Goal: Task Accomplishment & Management: Use online tool/utility

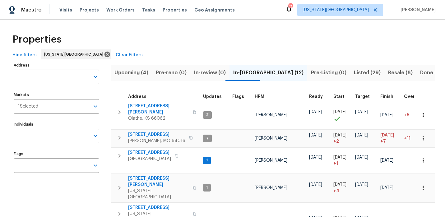
click at [293, 13] on div "17" at bounding box center [288, 9] width 7 height 9
click at [293, 12] on icon at bounding box center [288, 8] width 7 height 7
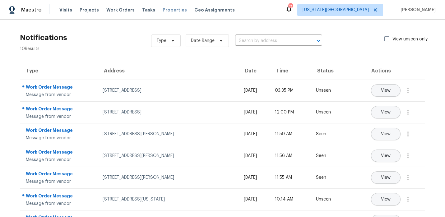
click at [163, 8] on span "Properties" at bounding box center [175, 10] width 24 height 6
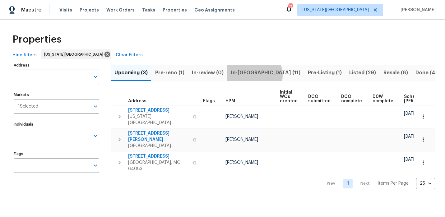
click at [251, 75] on span "In-[GEOGRAPHIC_DATA] (11)" at bounding box center [265, 72] width 69 height 9
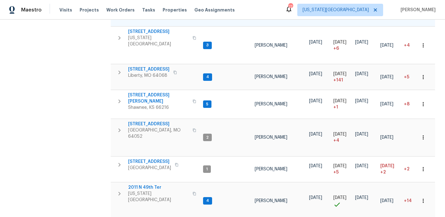
scroll to position [197, 0]
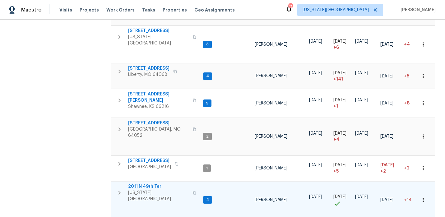
click at [147, 183] on span "2011 N 49th Ter" at bounding box center [158, 186] width 61 height 6
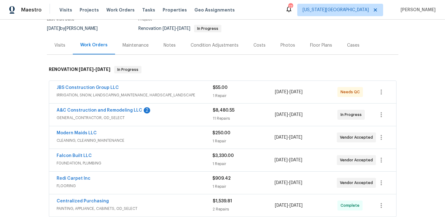
scroll to position [58, 0]
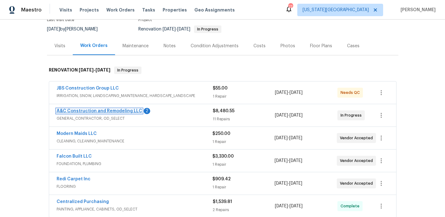
click at [132, 111] on link "A&C Construction and Remodeling LLC" at bounding box center [100, 111] width 86 height 4
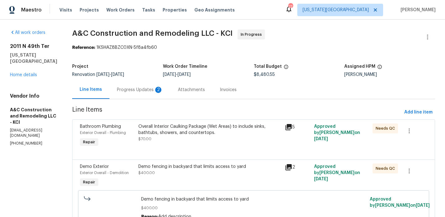
click at [156, 87] on div "Progress Updates 2" at bounding box center [140, 90] width 46 height 6
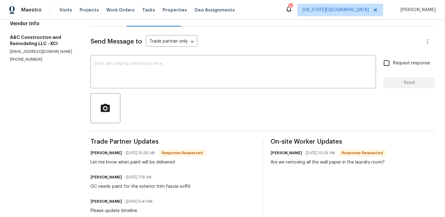
scroll to position [71, 0]
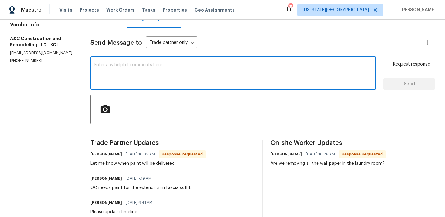
click at [120, 72] on textarea at bounding box center [233, 74] width 278 height 22
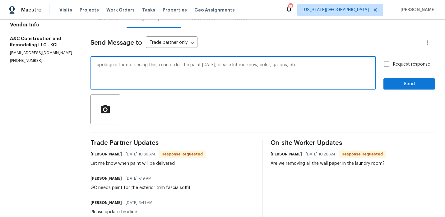
type textarea "I apologize for not seeing this, i can order the paint today, please let me kno…"
click at [388, 80] on button "Send" at bounding box center [409, 84] width 52 height 12
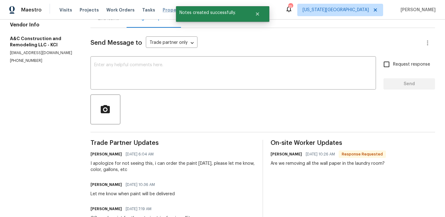
click at [163, 10] on span "Properties" at bounding box center [175, 10] width 24 height 6
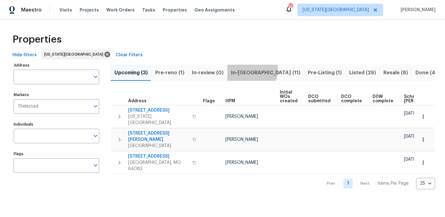
click at [248, 70] on span "In-reno (11)" at bounding box center [265, 72] width 69 height 9
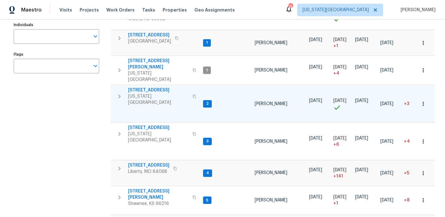
scroll to position [107, 0]
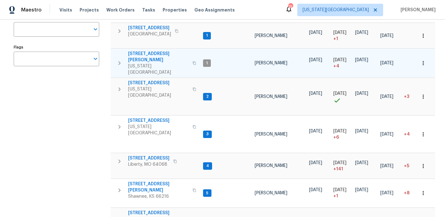
click at [148, 51] on span "8400 Holmes Rd" at bounding box center [158, 57] width 61 height 12
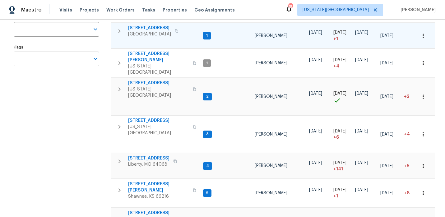
click at [152, 25] on span "10332 Cherokee Ln" at bounding box center [149, 28] width 43 height 6
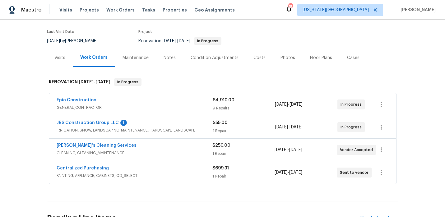
scroll to position [49, 0]
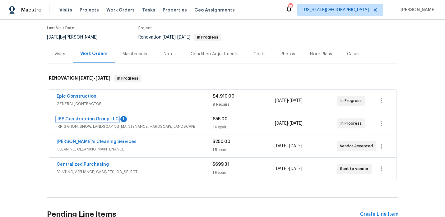
click at [106, 120] on link "JBS Construction Group LLC" at bounding box center [88, 119] width 62 height 4
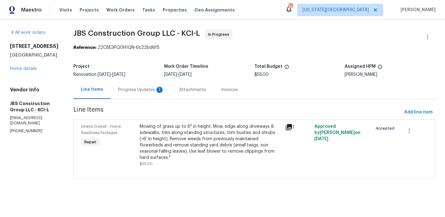
click at [154, 89] on div "Progress Updates 1" at bounding box center [141, 90] width 46 height 6
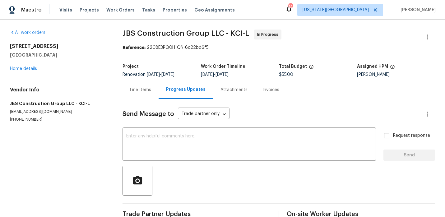
scroll to position [44, 0]
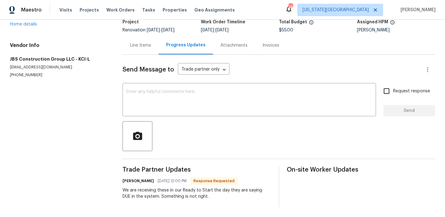
click at [146, 48] on div "Line Items" at bounding box center [140, 45] width 21 height 6
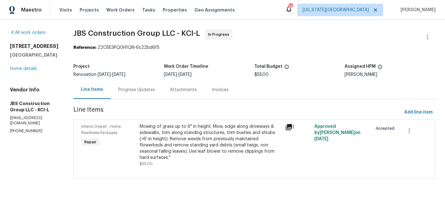
click at [185, 144] on div "Mowing of grass up to 6" in height. Mow, edge along driveways & sidewalks, trim…" at bounding box center [211, 141] width 142 height 37
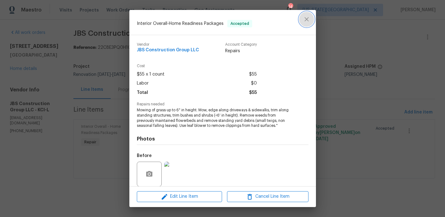
click at [304, 21] on icon "close" at bounding box center [306, 19] width 7 height 7
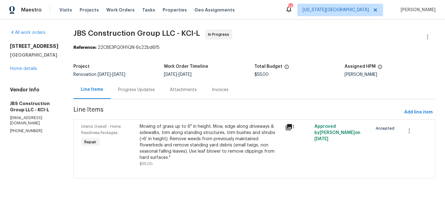
click at [155, 89] on div "Progress Updates" at bounding box center [136, 90] width 37 height 6
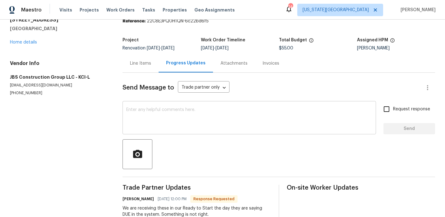
scroll to position [44, 0]
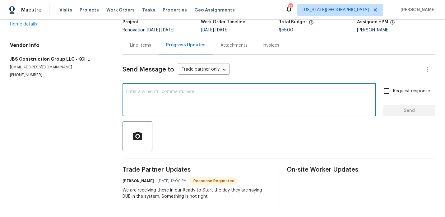
click at [151, 104] on textarea at bounding box center [249, 101] width 246 height 22
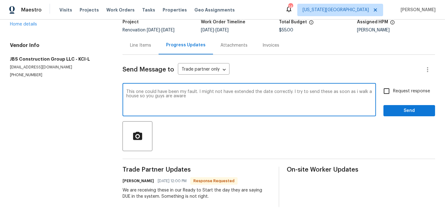
type textarea "This one could have been my fault. I might not have extended the date correctly…"
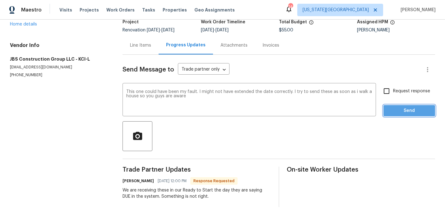
click at [396, 107] on span "Send" at bounding box center [409, 111] width 42 height 8
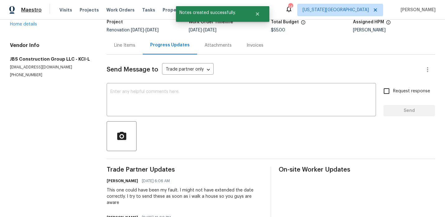
click at [35, 11] on span "Maestro" at bounding box center [31, 10] width 21 height 6
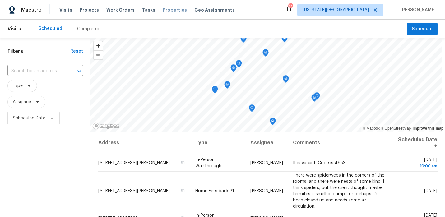
click at [170, 8] on span "Properties" at bounding box center [175, 10] width 24 height 6
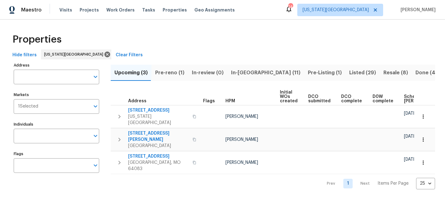
click at [249, 72] on span "In-[GEOGRAPHIC_DATA] (11)" at bounding box center [265, 72] width 69 height 9
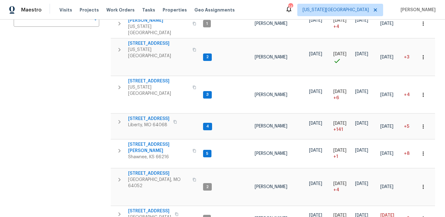
scroll to position [151, 0]
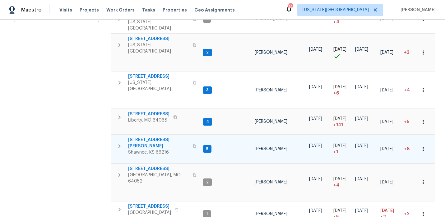
click at [137, 137] on span "[STREET_ADDRESS][PERSON_NAME]" at bounding box center [158, 143] width 61 height 12
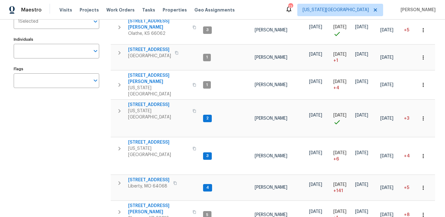
scroll to position [0, 0]
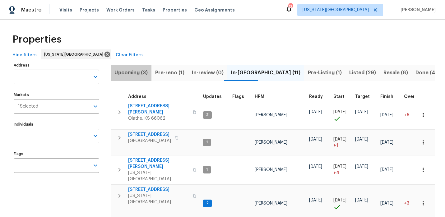
click at [130, 74] on span "Upcoming (3)" at bounding box center [130, 72] width 33 height 9
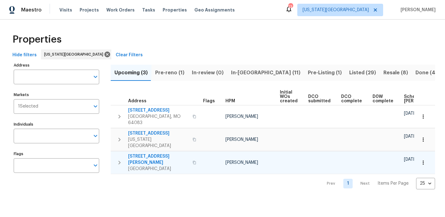
click at [151, 153] on span "9432 Carter Dr" at bounding box center [158, 159] width 61 height 12
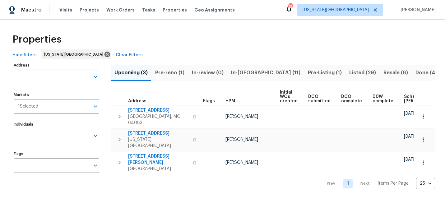
click at [252, 74] on span "In-reno (11)" at bounding box center [265, 72] width 69 height 9
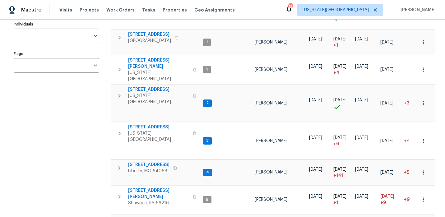
scroll to position [101, 0]
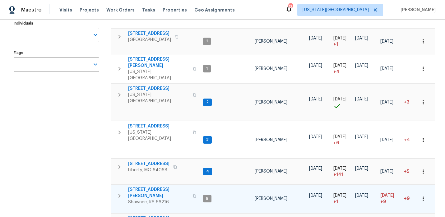
click at [146, 187] on span "4940 Alden Rd" at bounding box center [158, 193] width 61 height 12
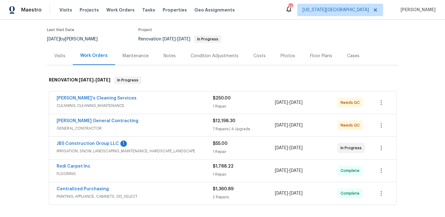
scroll to position [53, 0]
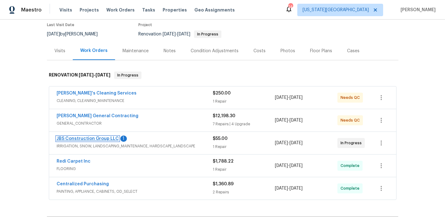
click at [92, 139] on link "JBS Construction Group LLC" at bounding box center [88, 139] width 62 height 4
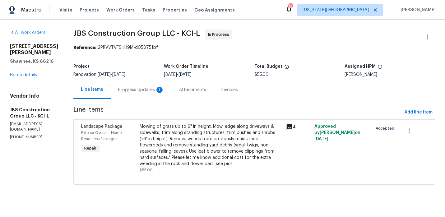
click at [164, 87] on div "Progress Updates 1" at bounding box center [141, 90] width 46 height 6
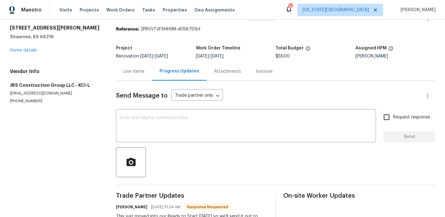
scroll to position [1, 0]
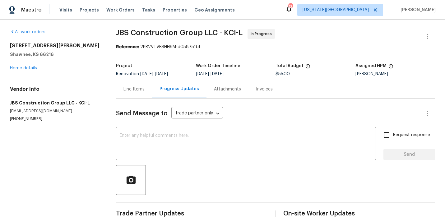
click at [39, 67] on div "4940 Alden Rd Shawnee, KS 66216 Home details" at bounding box center [55, 57] width 91 height 29
click at [29, 67] on link "Home details" at bounding box center [23, 68] width 27 height 4
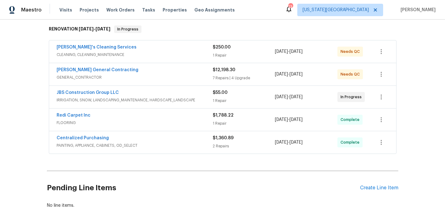
scroll to position [100, 0]
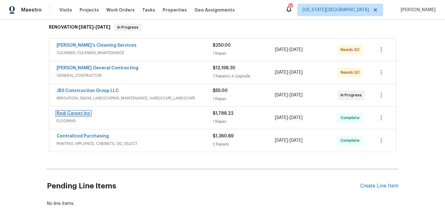
click at [84, 112] on link "Redi Carpet Inc" at bounding box center [74, 113] width 34 height 4
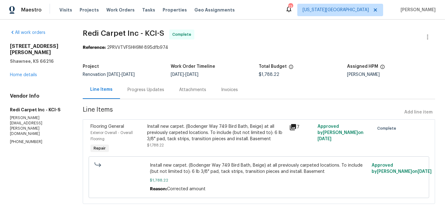
scroll to position [5, 0]
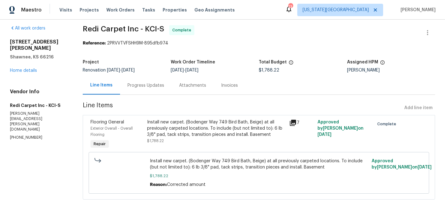
click at [226, 132] on div "Install new carpet. (Bodenger Way 749 Bird Bath, Beige) at all previously carpe…" at bounding box center [216, 128] width 138 height 19
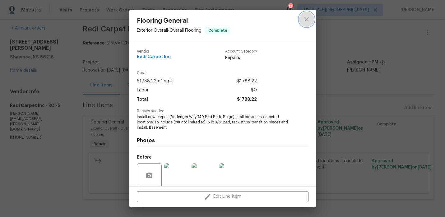
click at [306, 21] on icon "close" at bounding box center [306, 19] width 7 height 7
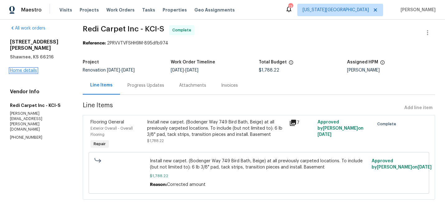
click at [26, 68] on link "Home details" at bounding box center [23, 70] width 27 height 4
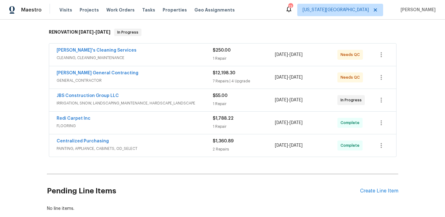
scroll to position [98, 0]
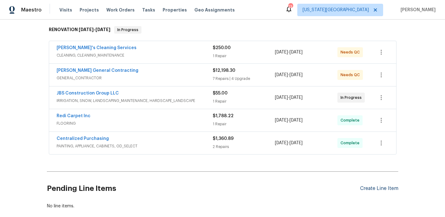
click at [382, 188] on div "Create Line Item" at bounding box center [379, 189] width 38 height 6
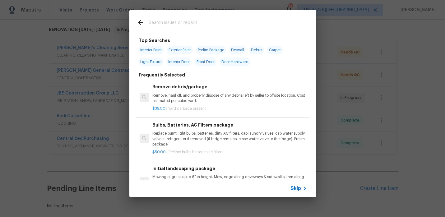
click at [177, 23] on input "text" at bounding box center [215, 23] width 132 height 9
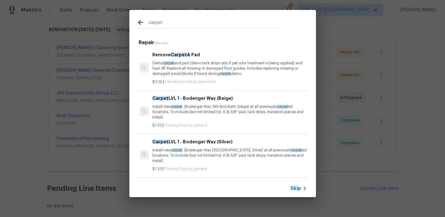
type input "carpet"
click at [197, 105] on p "Install new carpet . (Bodenger Way 749 Bird Bath, Beige) at all previously carp…" at bounding box center [229, 112] width 154 height 16
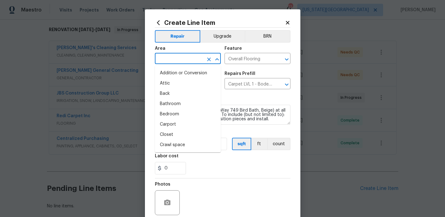
click at [192, 62] on input "text" at bounding box center [179, 59] width 49 height 10
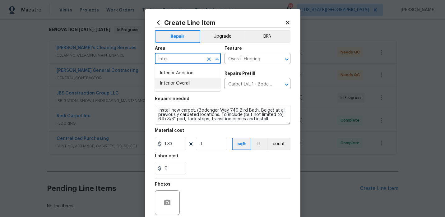
click at [189, 83] on li "Interior Overall" at bounding box center [188, 83] width 66 height 10
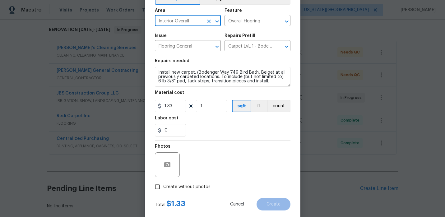
scroll to position [51, 0]
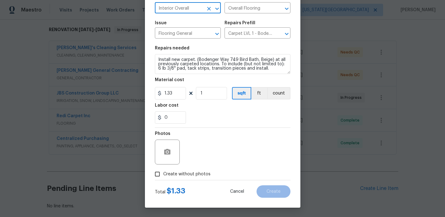
type input "Interior Overall"
click at [184, 176] on span "Create without photos" at bounding box center [186, 174] width 47 height 7
click at [163, 176] on input "Create without photos" at bounding box center [157, 174] width 12 height 12
checkbox input "true"
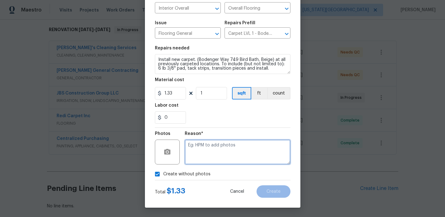
click at [231, 146] on textarea at bounding box center [238, 152] width 106 height 25
type textarea "."
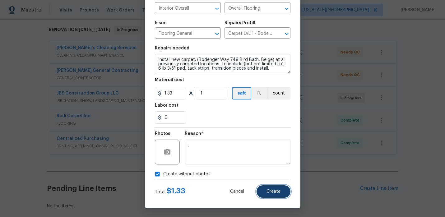
click at [275, 191] on span "Create" at bounding box center [274, 191] width 14 height 5
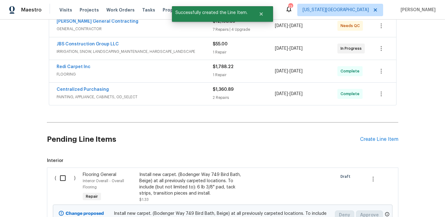
scroll to position [216, 0]
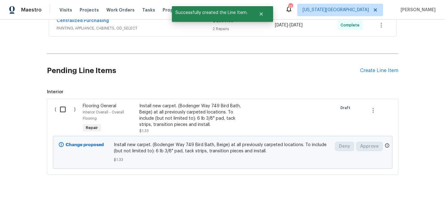
click at [59, 110] on input "checkbox" at bounding box center [65, 109] width 18 height 13
checkbox input "true"
click at [398, 207] on button "Create Work Order" at bounding box center [409, 202] width 51 height 12
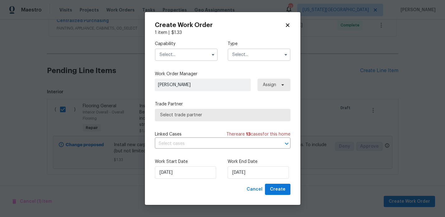
click at [169, 58] on input "text" at bounding box center [186, 55] width 63 height 12
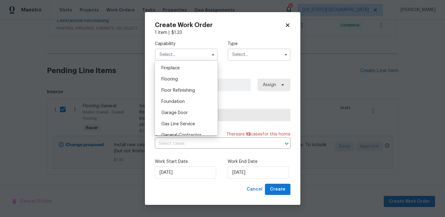
scroll to position [228, 0]
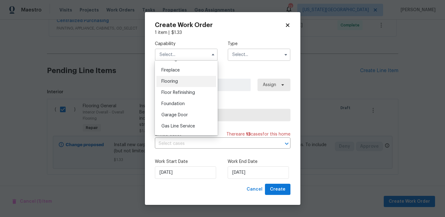
click at [182, 85] on div "Flooring" at bounding box center [186, 81] width 60 height 11
type input "Flooring"
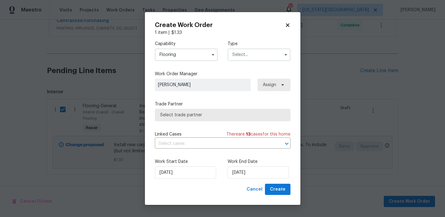
click at [244, 54] on input "text" at bounding box center [259, 55] width 63 height 12
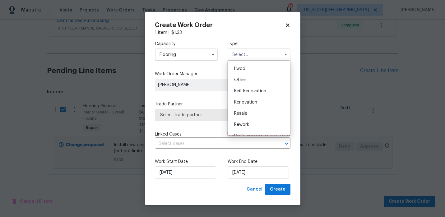
scroll to position [74, 0]
click at [251, 95] on span "Renovation" at bounding box center [245, 94] width 23 height 4
type input "Renovation"
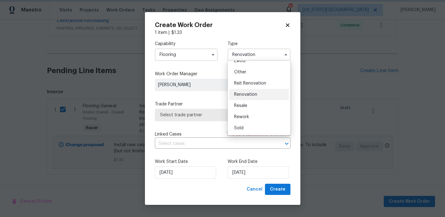
scroll to position [0, 0]
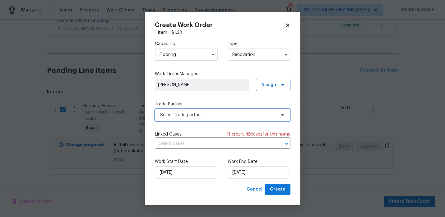
click at [208, 118] on span "Select trade partner" at bounding box center [223, 115] width 136 height 12
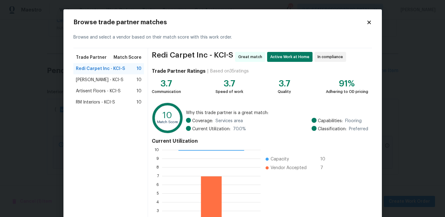
scroll to position [57, 0]
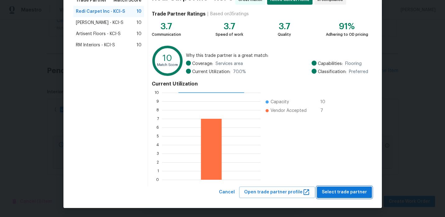
click at [329, 192] on span "Select trade partner" at bounding box center [344, 192] width 45 height 8
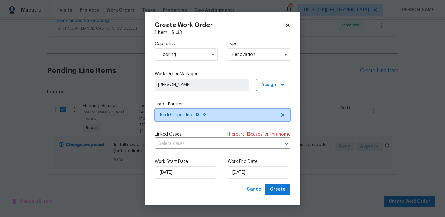
scroll to position [0, 0]
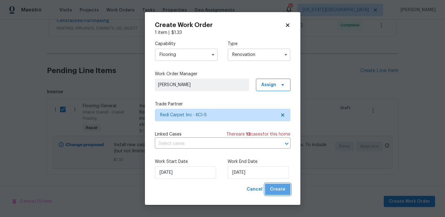
click at [280, 188] on span "Create" at bounding box center [278, 190] width 16 height 8
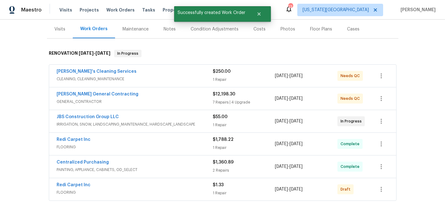
scroll to position [73, 0]
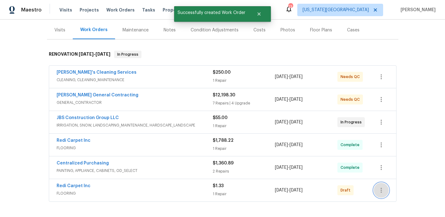
click at [378, 186] on button "button" at bounding box center [381, 190] width 15 height 15
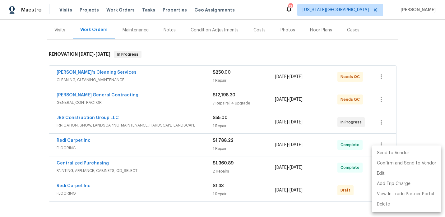
click at [385, 157] on li "Send to Vendor" at bounding box center [406, 153] width 69 height 10
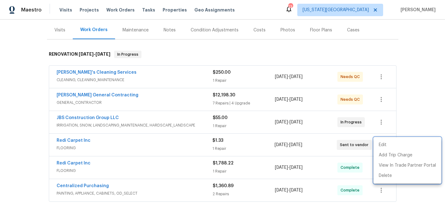
click at [402, 67] on div at bounding box center [222, 108] width 445 height 217
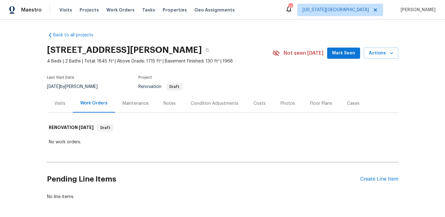
click at [60, 101] on div "Visits" at bounding box center [59, 103] width 11 height 6
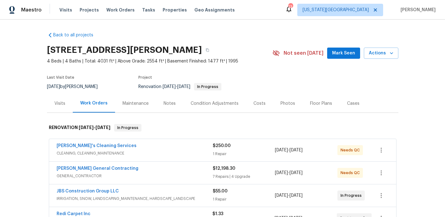
click at [170, 103] on div "Notes" at bounding box center [170, 103] width 12 height 6
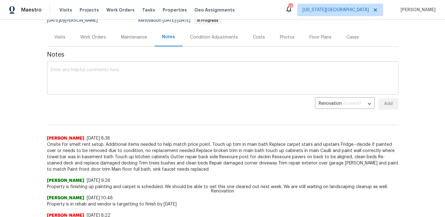
scroll to position [74, 0]
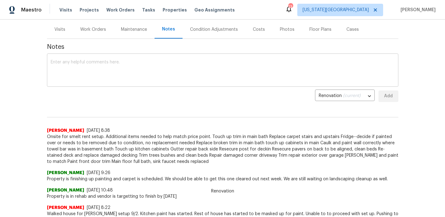
click at [151, 65] on textarea at bounding box center [223, 71] width 344 height 22
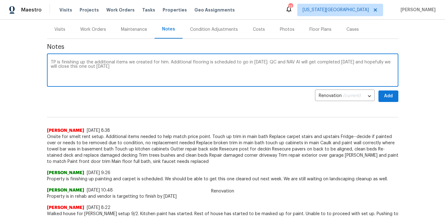
type textarea "TP is finishing up the additional items we created for him. Additional flooring…"
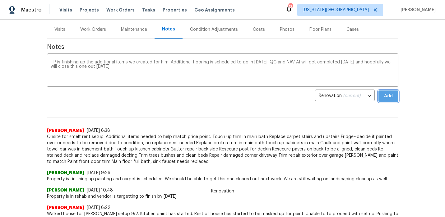
click at [385, 98] on span "Add" at bounding box center [388, 96] width 10 height 8
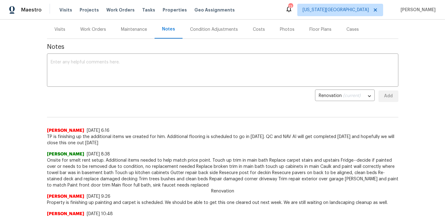
click at [95, 27] on div "Work Orders" at bounding box center [93, 29] width 26 height 6
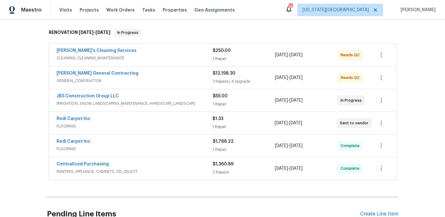
scroll to position [97, 0]
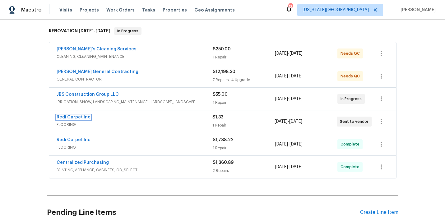
click at [85, 116] on link "Redi Carpet Inc" at bounding box center [74, 117] width 34 height 4
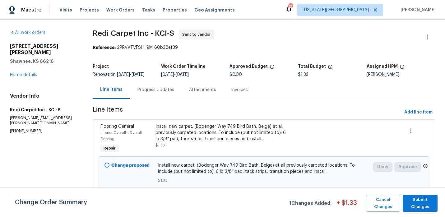
click at [199, 130] on div "Install new carpet. (Bodenger Way 749 Bird Bath, Beige) at all previously carpe…" at bounding box center [222, 132] width 134 height 19
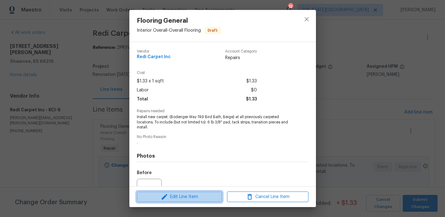
click at [183, 195] on span "Edit Line Item" at bounding box center [179, 197] width 81 height 8
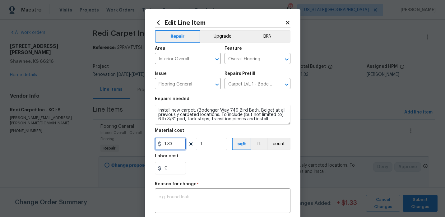
click at [178, 142] on input "1.33" at bounding box center [170, 144] width 31 height 12
type input "2195.13"
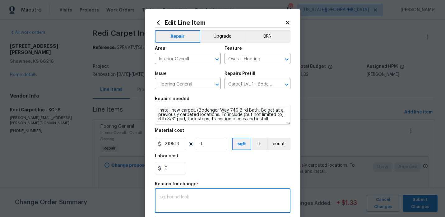
click at [198, 197] on textarea at bounding box center [223, 201] width 128 height 13
type textarea "Corrected amount"
click at [268, 179] on div "Repair Upgrade BRN Area Interior Overall ​ Feature Overall Flooring ​ Issue Flo…" at bounding box center [223, 149] width 136 height 242
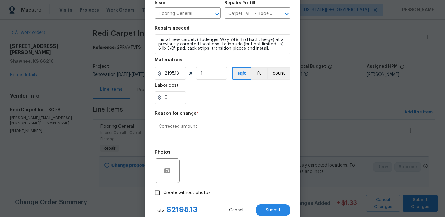
scroll to position [90, 0]
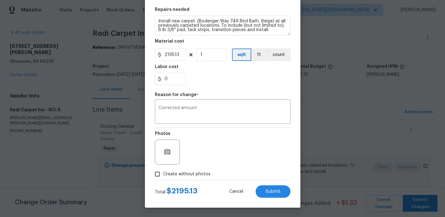
click at [187, 173] on span "Create without photos" at bounding box center [186, 174] width 47 height 7
click at [163, 173] on input "Create without photos" at bounding box center [157, 174] width 12 height 12
checkbox input "true"
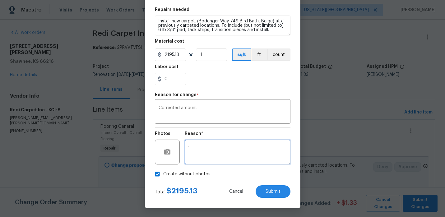
click at [217, 159] on textarea "." at bounding box center [238, 152] width 106 height 25
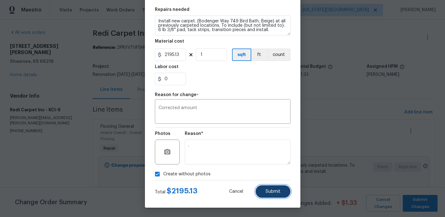
click at [267, 193] on span "Submit" at bounding box center [273, 191] width 15 height 5
type input "1.33"
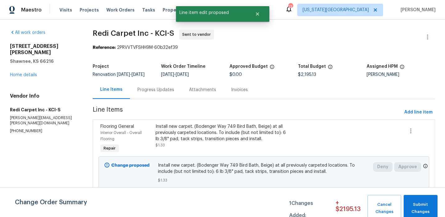
scroll to position [0, 0]
click at [419, 204] on span "Submit Changes" at bounding box center [421, 208] width 28 height 14
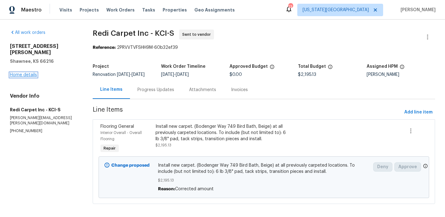
click at [28, 73] on link "Home details" at bounding box center [23, 75] width 27 height 4
